Goal: Task Accomplishment & Management: Manage account settings

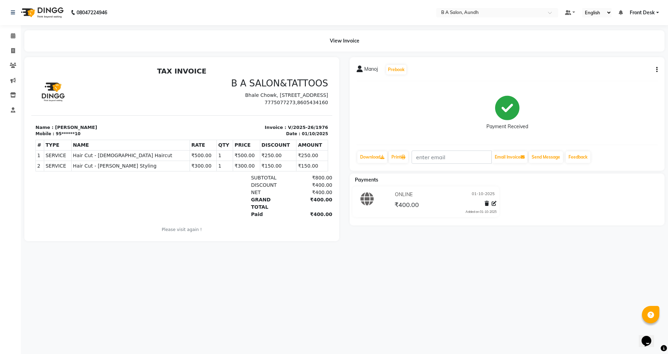
click at [658, 10] on link "Front Desk" at bounding box center [644, 12] width 29 height 7
click at [634, 49] on link "Sign out" at bounding box center [624, 47] width 64 height 11
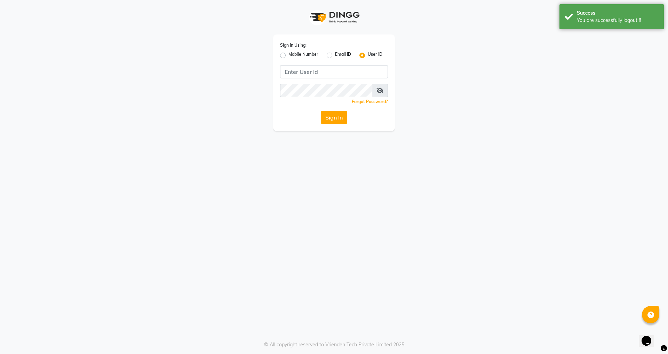
click at [288, 54] on label "Mobile Number" at bounding box center [303, 55] width 30 height 8
click at [288, 54] on input "Mobile Number" at bounding box center [290, 53] width 5 height 5
radio input "true"
radio input "false"
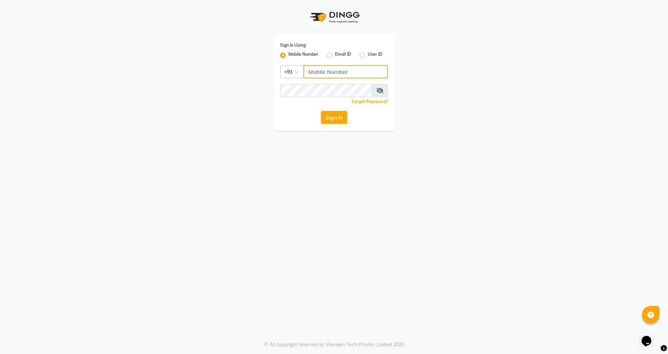
click at [314, 71] on input "Username" at bounding box center [345, 71] width 85 height 13
type input "9096434160"
click at [342, 121] on button "Sign In" at bounding box center [334, 117] width 26 height 13
